Goal: Information Seeking & Learning: Understand process/instructions

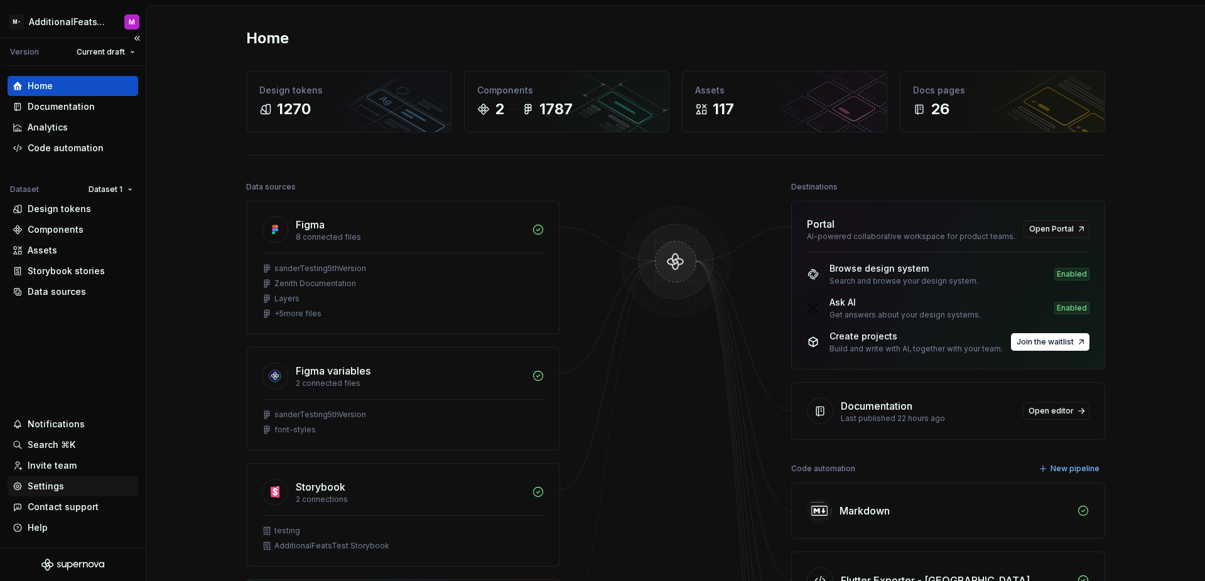
click at [55, 485] on div "Settings" at bounding box center [46, 486] width 36 height 13
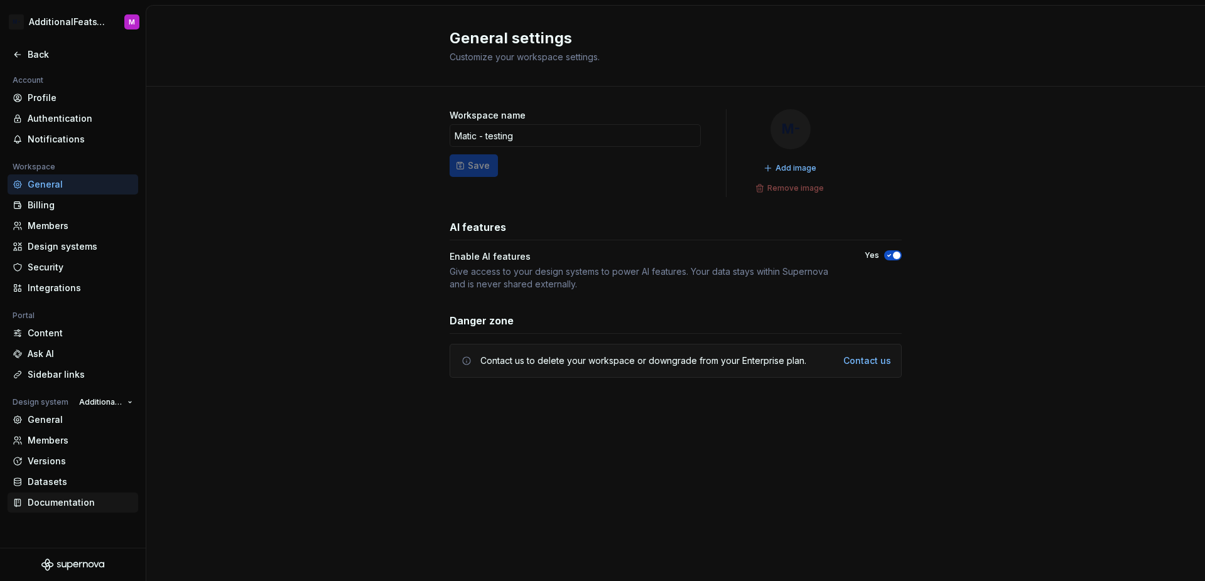
click at [53, 502] on div "Documentation" at bounding box center [80, 503] width 105 height 13
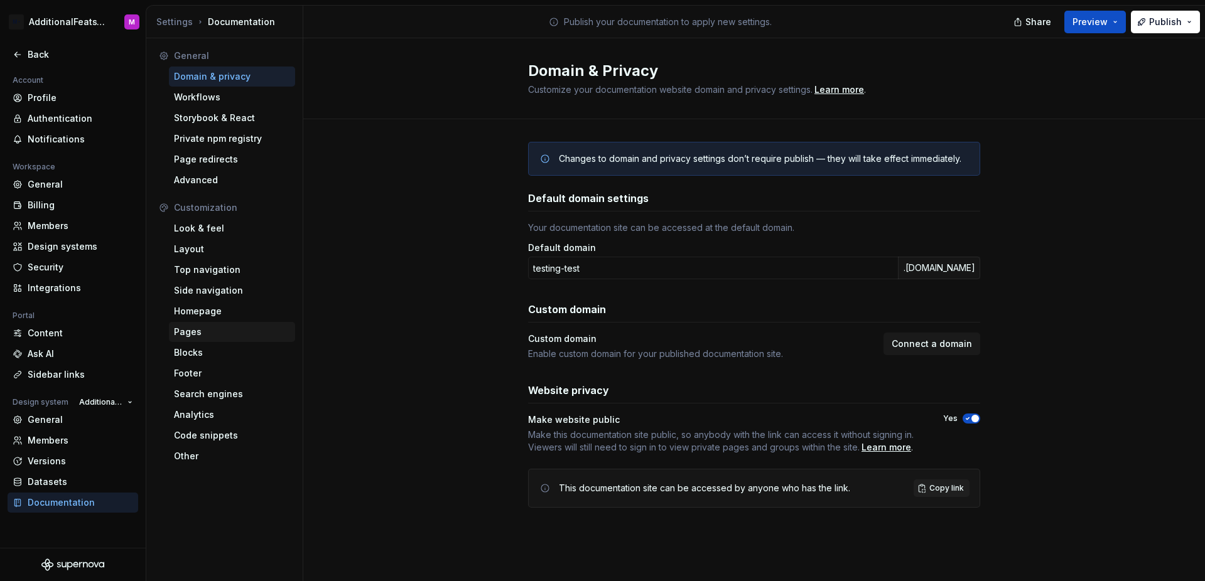
click at [212, 333] on div "Pages" at bounding box center [232, 332] width 116 height 13
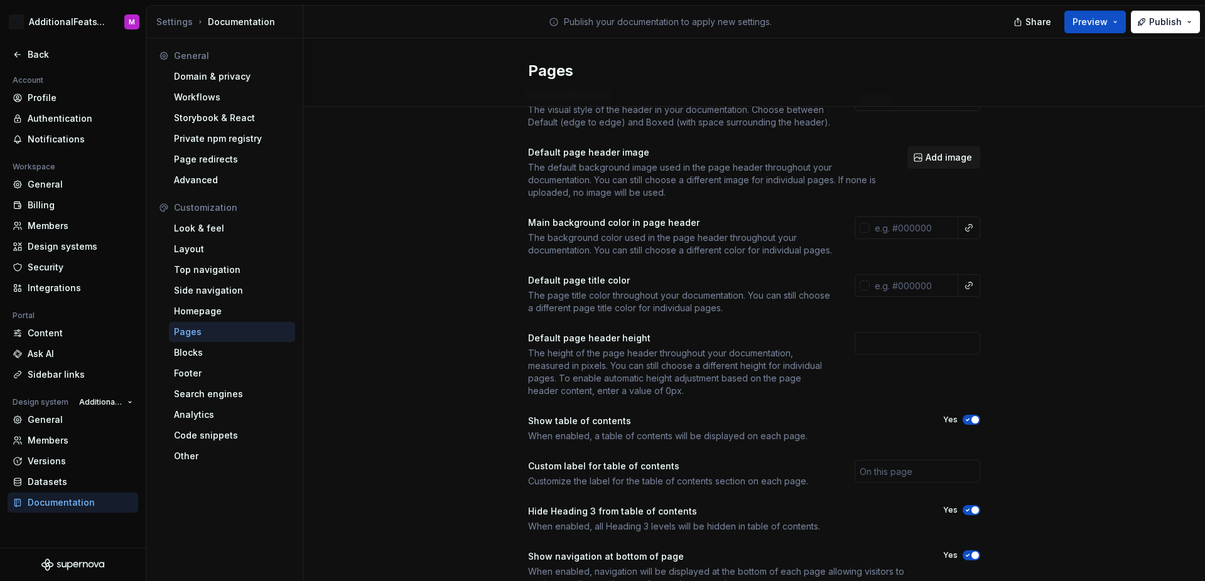
scroll to position [105, 0]
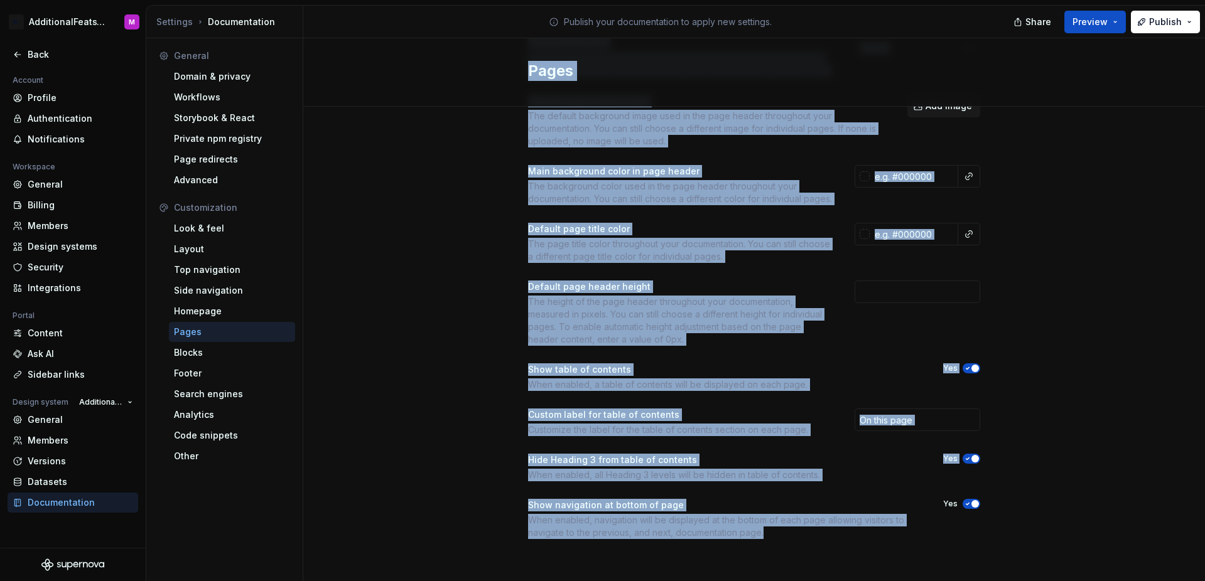
drag, startPoint x: 524, startPoint y: 65, endPoint x: 912, endPoint y: 536, distance: 610.0
click at [912, 536] on div "Pages Page header style The visual style of the header in your documentation. C…" at bounding box center [753, 312] width 901 height 549
copy div "Pages Page header style The visual style of the header in your documentation. C…"
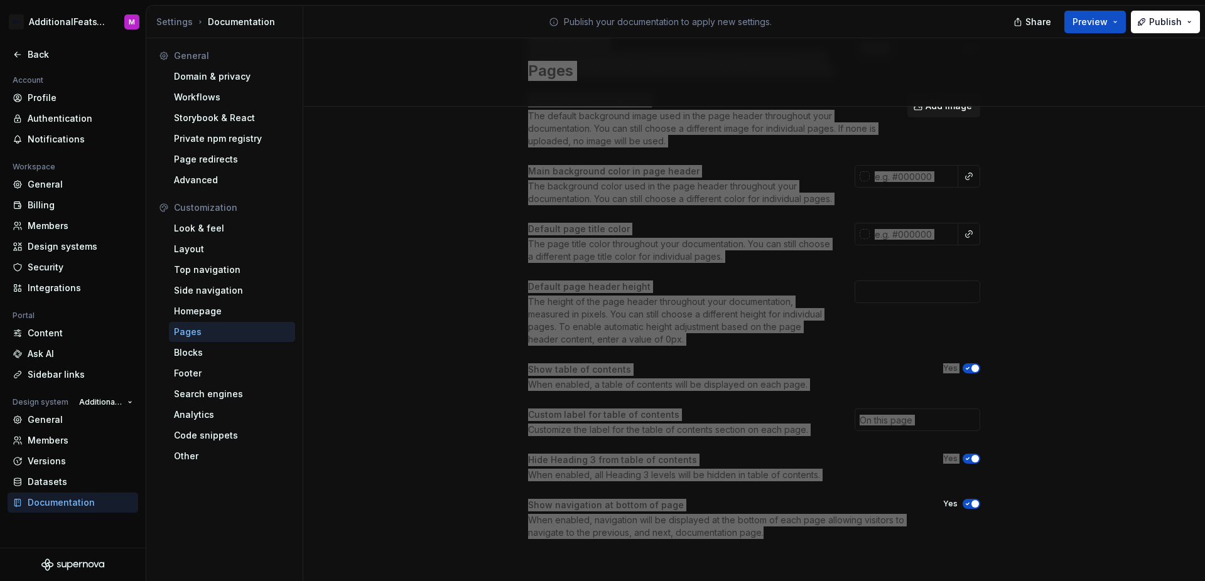
scroll to position [0, 0]
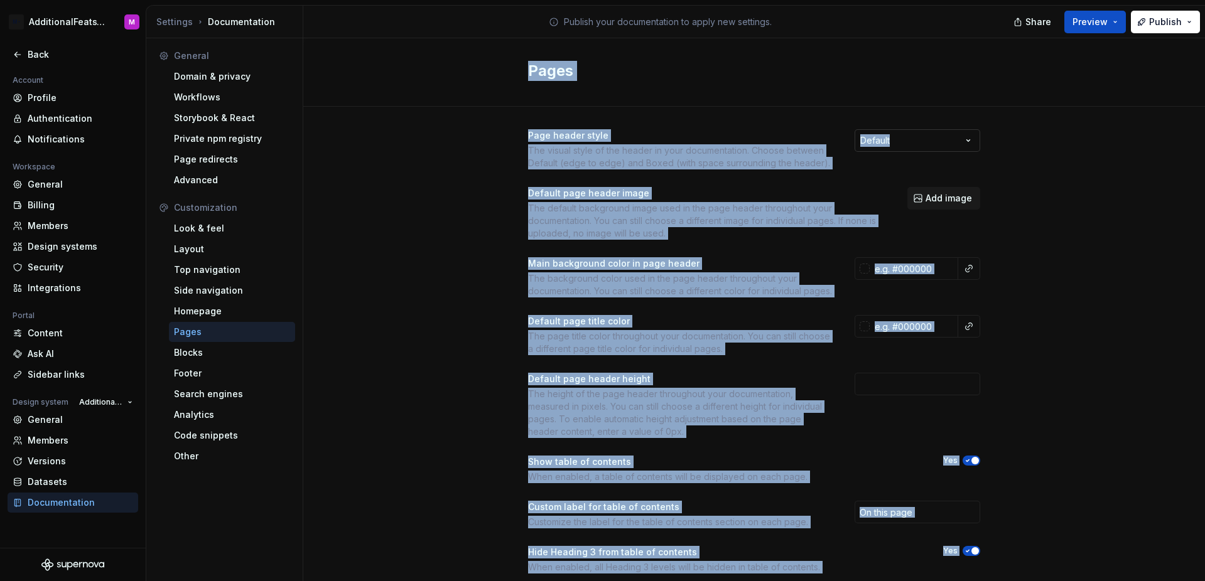
click at [946, 142] on html "M- AdditionalFeatsTest M Back Account Profile Authentication Notifications Work…" at bounding box center [602, 290] width 1205 height 581
click at [1046, 150] on html "M- AdditionalFeatsTest M Back Account Profile Authentication Notifications Work…" at bounding box center [602, 290] width 1205 height 581
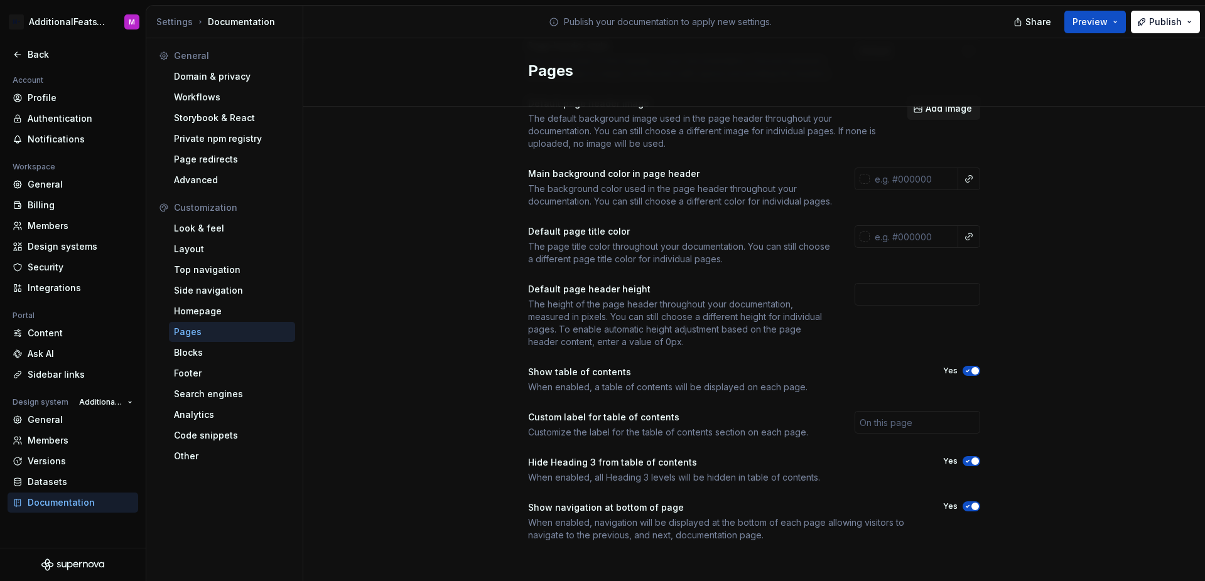
scroll to position [105, 0]
